Goal: Task Accomplishment & Management: Complete application form

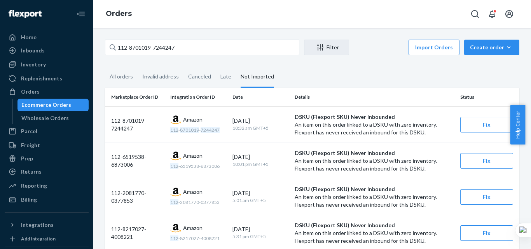
click at [146, 53] on input "112-8701019-7244247" at bounding box center [202, 48] width 195 height 16
type input "SKQ11PQFEE"
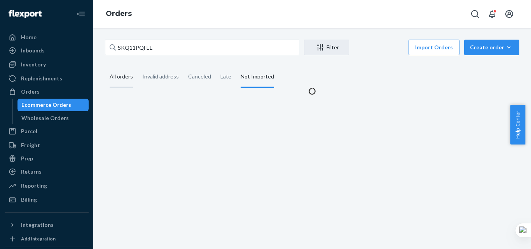
click at [121, 72] on div "All orders" at bounding box center [121, 77] width 23 height 21
click at [105, 67] on input "All orders" at bounding box center [105, 67] width 0 height 0
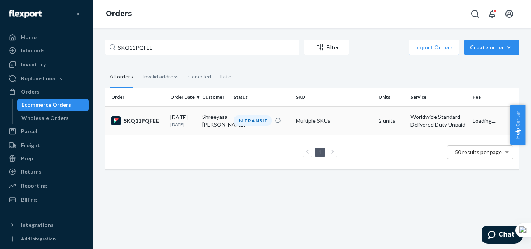
click at [197, 132] on td "[DATE] [DATE]" at bounding box center [183, 121] width 32 height 28
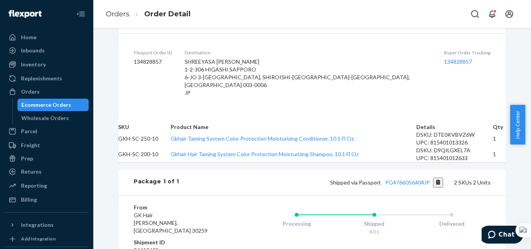
scroll to position [272, 0]
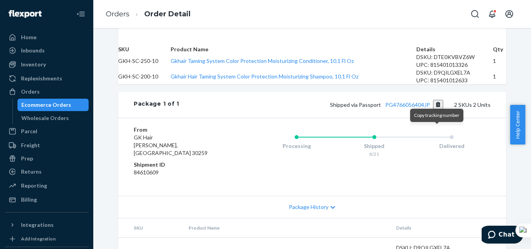
click at [435, 110] on button "Copy tracking number" at bounding box center [438, 105] width 11 height 10
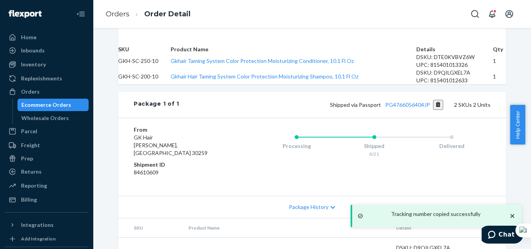
click at [370, 108] on span "Shipped via Passport PG4766056404JP" at bounding box center [387, 105] width 114 height 7
copy span "Passport"
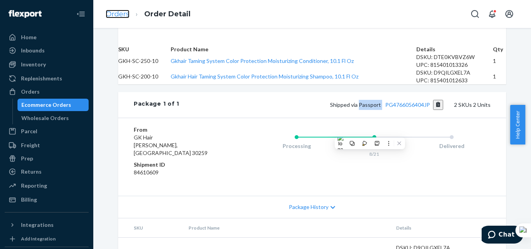
click at [124, 15] on link "Orders" at bounding box center [118, 14] width 24 height 9
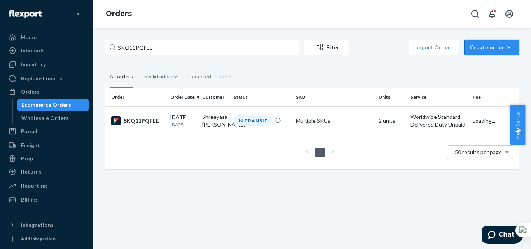
click at [478, 46] on div "Create order" at bounding box center [492, 48] width 44 height 8
click at [480, 60] on span "Ecommerce order" at bounding box center [471, 56] width 43 height 5
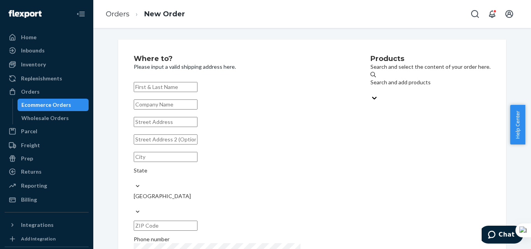
click at [402, 81] on div "Search and add products" at bounding box center [431, 87] width 120 height 16
click at [372, 86] on input "Search and add products" at bounding box center [371, 90] width 1 height 8
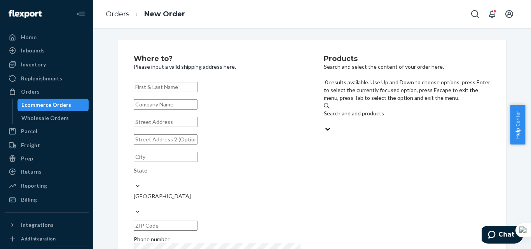
paste input "GKD-VOL-30"
type input "GKD-VOL-30"
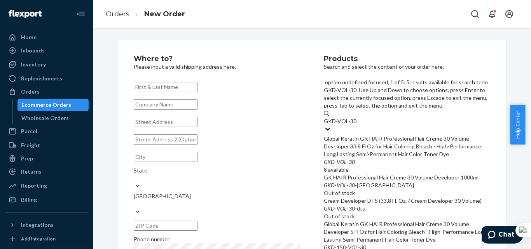
click at [376, 135] on div "Global Keratin GK HAIR Professional Hair Creme 30 Volume Developer 33.8 Fl Oz f…" at bounding box center [407, 146] width 167 height 23
click at [357, 117] on input "GKD-VOL-30" at bounding box center [340, 121] width 33 height 8
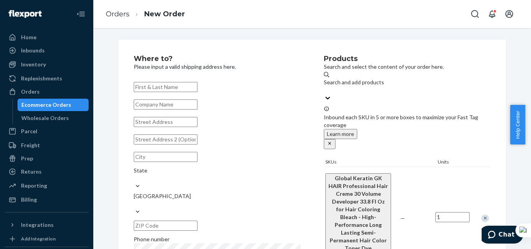
click at [177, 86] on input "text" at bounding box center [166, 87] width 64 height 10
paste input "[PERSON_NAME]"
type input "[PERSON_NAME]"
click at [167, 125] on input "text" at bounding box center [166, 122] width 64 height 10
paste input "[DATE] Liberté [PERSON_NAME] 305"
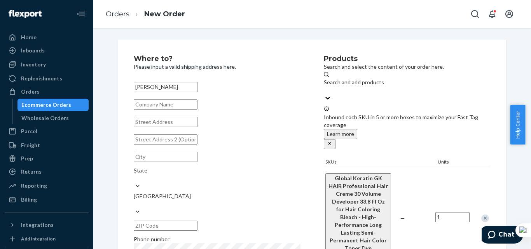
type input "[DATE] Liberté [PERSON_NAME] 305"
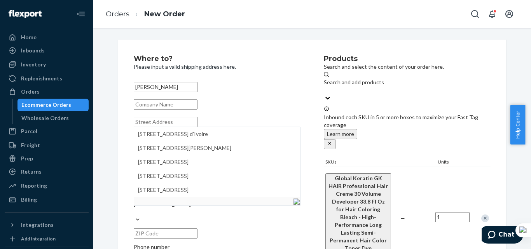
paste input "[DATE] Liberté [PERSON_NAME] 305"
type input "[DATE] Liberté [PERSON_NAME] 305"
click at [114, 114] on div "Where to? Please input a valid shipping address here. [PERSON_NAME] [DATE] Libe…" at bounding box center [312, 167] width 400 height 254
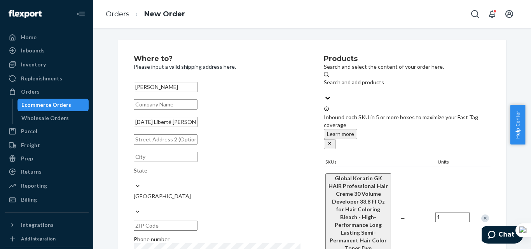
click at [160, 162] on input "text" at bounding box center [166, 157] width 64 height 10
paste input "Higashinari-ku"
type input "Higashinari-ku"
click at [150, 198] on div "[GEOGRAPHIC_DATA]" at bounding box center [217, 197] width 167 height 8
click at [135, 200] on input "[GEOGRAPHIC_DATA]" at bounding box center [134, 204] width 1 height 8
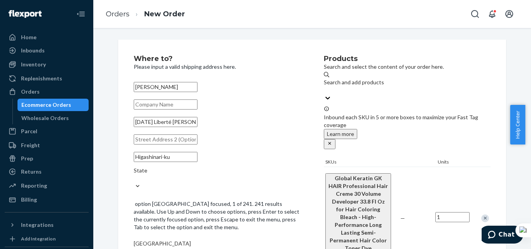
type input "j"
click at [136, 240] on input "j" at bounding box center [135, 244] width 2 height 8
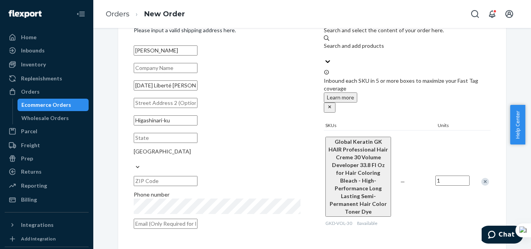
scroll to position [31, 0]
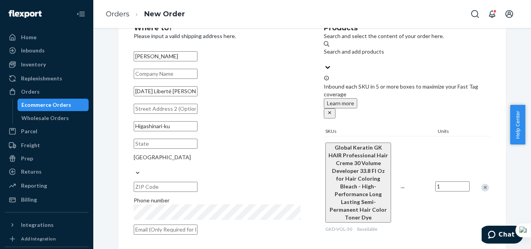
click at [198, 141] on input "text" at bounding box center [166, 144] width 64 height 10
paste input "[GEOGRAPHIC_DATA]-fu"
type input "[GEOGRAPHIC_DATA]-fu"
click at [198, 182] on input "text" at bounding box center [166, 187] width 64 height 10
paste input "537-0012"
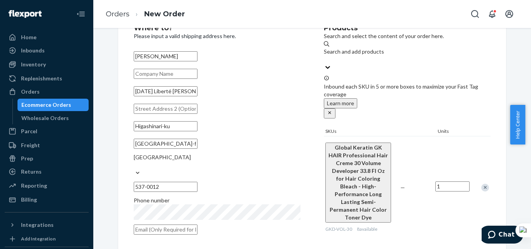
type input "537-0012"
click at [186, 225] on input "text" at bounding box center [166, 230] width 64 height 10
type input "[EMAIL_ADDRESS][DOMAIN_NAME]"
type input "GK Hair"
click at [162, 225] on input "[EMAIL_ADDRESS][DOMAIN_NAME]" at bounding box center [166, 230] width 64 height 10
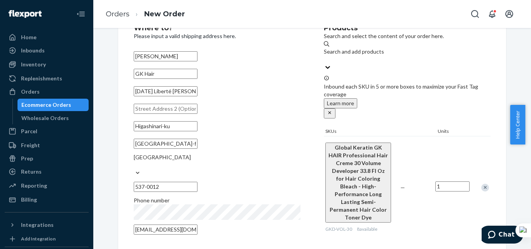
type input "[EMAIL_ADDRESS][DOMAIN_NAME]"
click at [163, 79] on input "GK Hair" at bounding box center [166, 74] width 64 height 10
click at [112, 84] on div "Where to? Please input a valid shipping address here. [PERSON_NAME][STREET_ADDR…" at bounding box center [312, 185] width 400 height 352
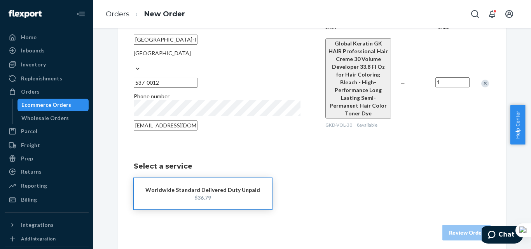
scroll to position [136, 0]
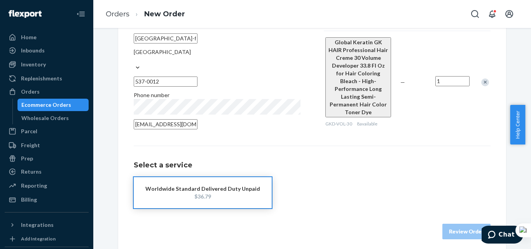
click at [186, 186] on div "Worldwide Standard Delivered Duty Unpaid" at bounding box center [203, 189] width 115 height 8
click at [459, 224] on button "Review Order" at bounding box center [467, 232] width 48 height 16
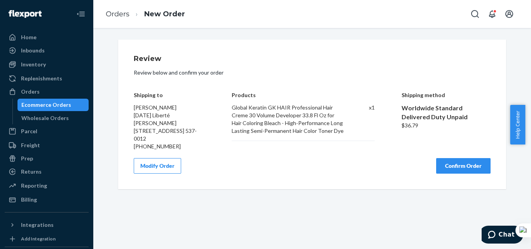
scroll to position [0, 0]
click at [460, 160] on button "Confirm Order" at bounding box center [464, 166] width 54 height 16
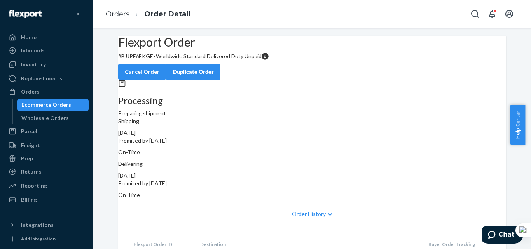
click at [148, 60] on p "# BJJPF6EKGE • Worldwide Standard Delivered Duty Unpaid" at bounding box center [312, 57] width 388 height 8
copy p "BJJPF6EKGE"
click at [124, 16] on link "Orders" at bounding box center [118, 14] width 24 height 9
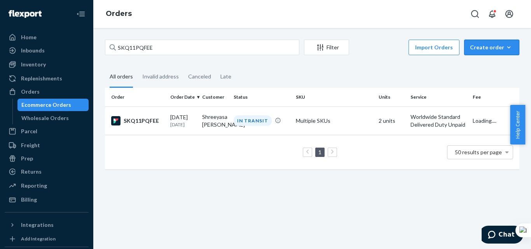
click at [491, 45] on div "Create order" at bounding box center [492, 48] width 44 height 8
click at [488, 61] on button "Ecommerce order" at bounding box center [478, 56] width 69 height 17
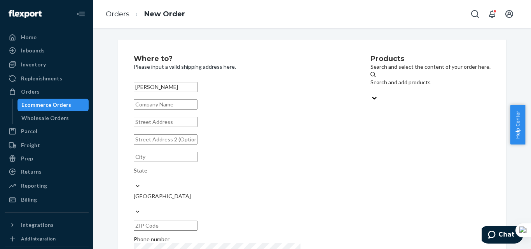
type input "[PERSON_NAME]"
click at [181, 127] on input "text" at bounding box center [166, 122] width 64 height 10
paste input "[STREET_ADDRESS][PERSON_NAME]"
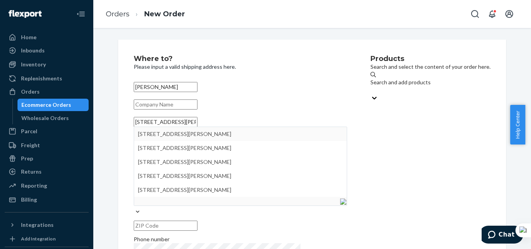
type input "[STREET_ADDRESS][PERSON_NAME]"
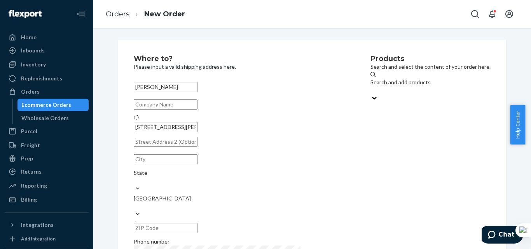
type input "Old Toronto - [GEOGRAPHIC_DATA]"
type input "M5N 1M1"
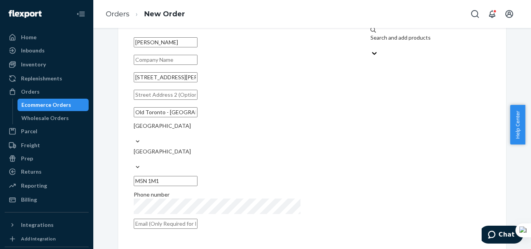
scroll to position [31, 0]
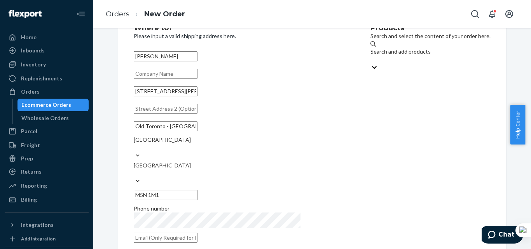
click at [371, 193] on div "Products Search and select the content of your order here. Search and add produ…" at bounding box center [431, 136] width 120 height 223
click at [198, 233] on input "text" at bounding box center [166, 238] width 64 height 10
click at [161, 233] on input "[EMAIL_ADDRESS][DOMAIN_NAME]" at bounding box center [166, 238] width 64 height 10
click at [165, 233] on input "[EMAIL_ADDRESS][DOMAIN_NAME]" at bounding box center [166, 238] width 64 height 10
type input "[EMAIL_ADDRESS][DOMAIN_NAME]"
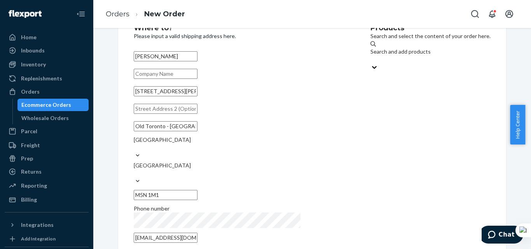
click at [308, 201] on div "Where to? Please input a valid shipping address here. [PERSON_NAME] [STREET_ADD…" at bounding box center [252, 136] width 237 height 223
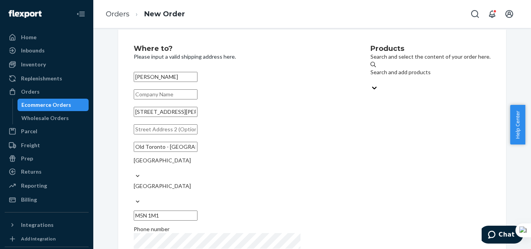
scroll to position [0, 0]
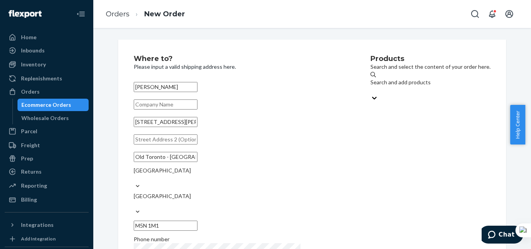
click at [371, 86] on div "Search and add products" at bounding box center [431, 83] width 120 height 8
click at [371, 87] on input "Search and add products" at bounding box center [371, 90] width 1 height 8
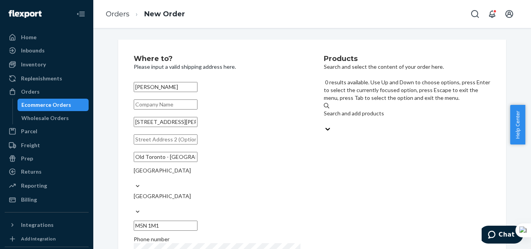
paste input "GK-KIT-MOIST-1000-DUO"
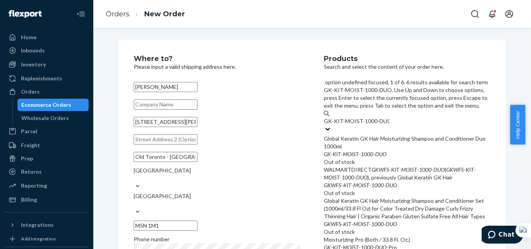
scroll to position [137, 0]
type input "G"
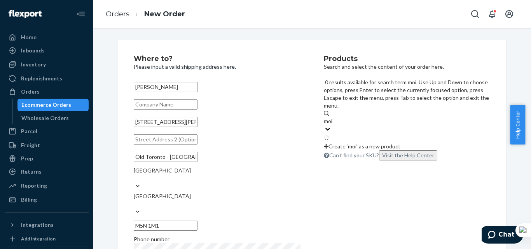
type input "mois"
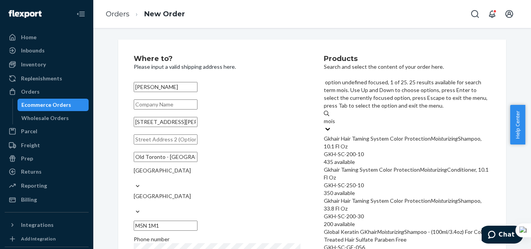
scroll to position [39, 0]
click at [394, 197] on div "Gkhair Hair Taming System Color Protection Moisturizing Shampoo, 33.8 Fl Oz" at bounding box center [407, 205] width 167 height 16
click at [336, 124] on input "mois" at bounding box center [330, 121] width 12 height 8
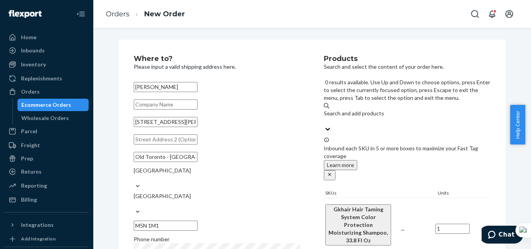
click at [387, 110] on div "Search and add products" at bounding box center [407, 118] width 167 height 16
click at [325, 117] on input "0 results available. Use Up and Down to choose options, press Enter to select t…" at bounding box center [324, 121] width 1 height 8
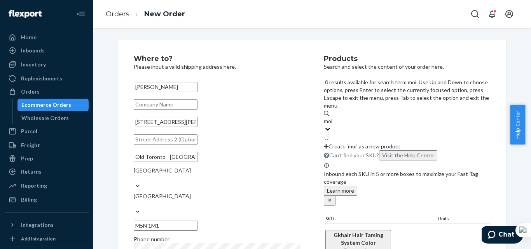
type input "mois"
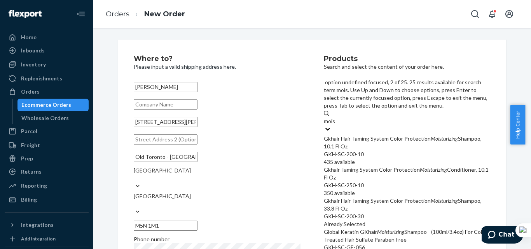
scroll to position [117, 0]
click at [336, 125] on input "mois" at bounding box center [330, 121] width 12 height 8
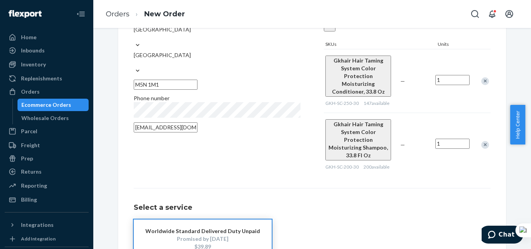
scroll to position [144, 0]
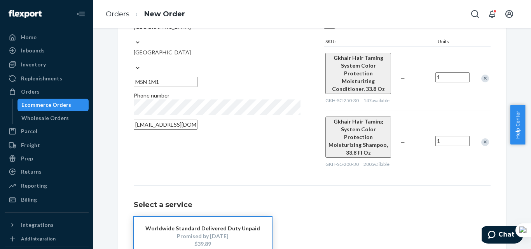
click at [219, 240] on div "$39.89" at bounding box center [203, 244] width 115 height 8
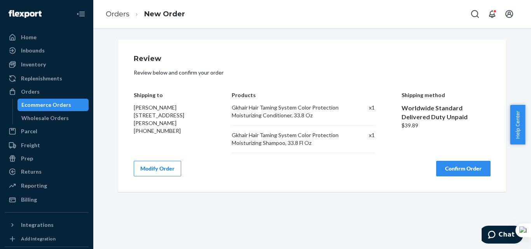
scroll to position [0, 0]
click at [460, 170] on button "Confirm Order" at bounding box center [464, 169] width 54 height 16
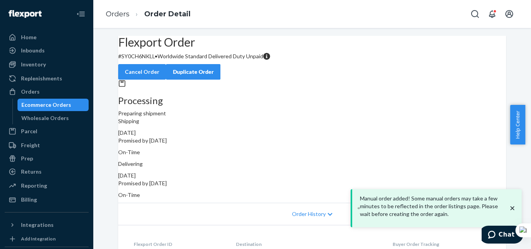
click at [152, 60] on p "# SY0CH6NKLL • Worldwide Standard Delivered Duty Unpaid" at bounding box center [312, 57] width 388 height 8
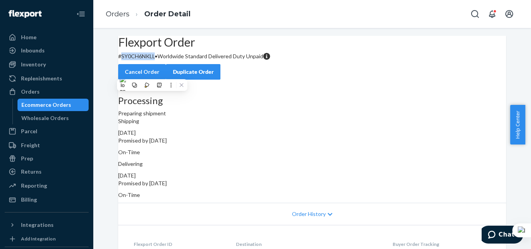
copy p "SY0CH6NKLL"
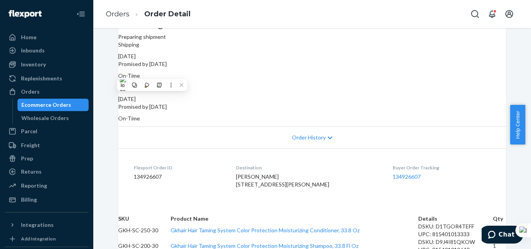
scroll to position [19, 0]
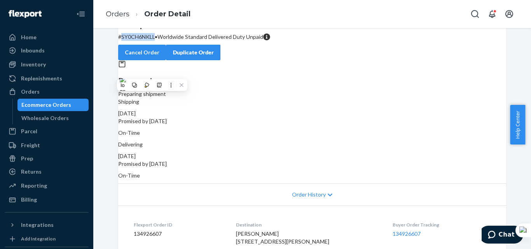
copy p "SY0CH6NKLL"
